Goal: Navigation & Orientation: Go to known website

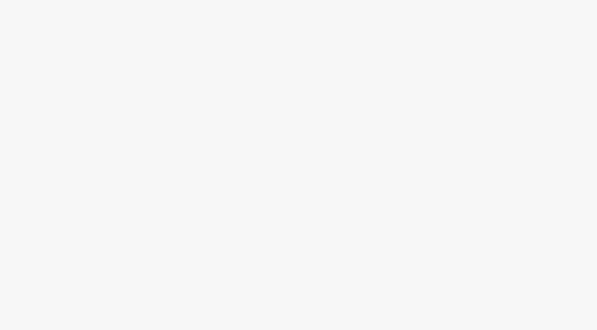
click at [87, 112] on div at bounding box center [298, 180] width 597 height 301
